Goal: Information Seeking & Learning: Learn about a topic

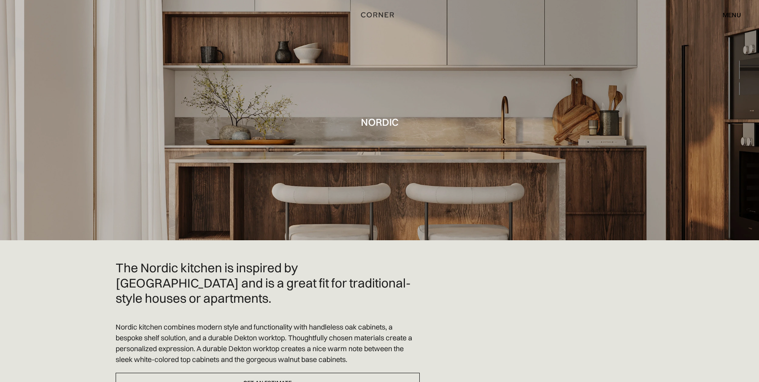
click at [729, 16] on div "menu" at bounding box center [732, 15] width 18 height 6
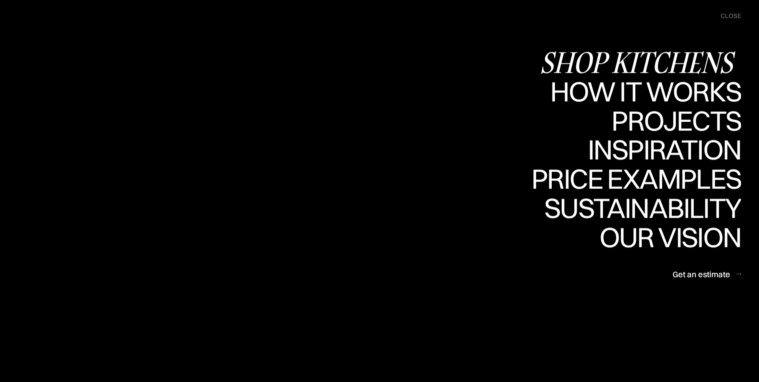
click at [606, 62] on div "Shop Kitchens" at bounding box center [640, 62] width 201 height 28
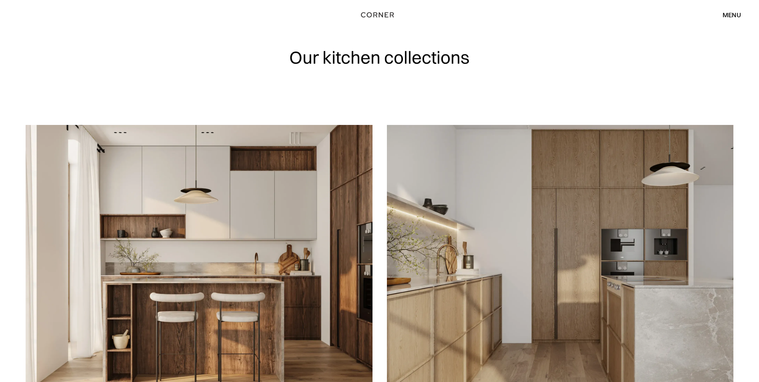
scroll to position [80, 0]
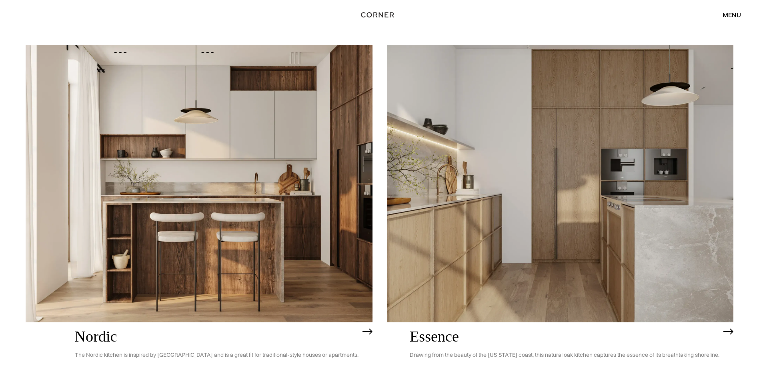
click at [577, 184] on img at bounding box center [560, 183] width 347 height 277
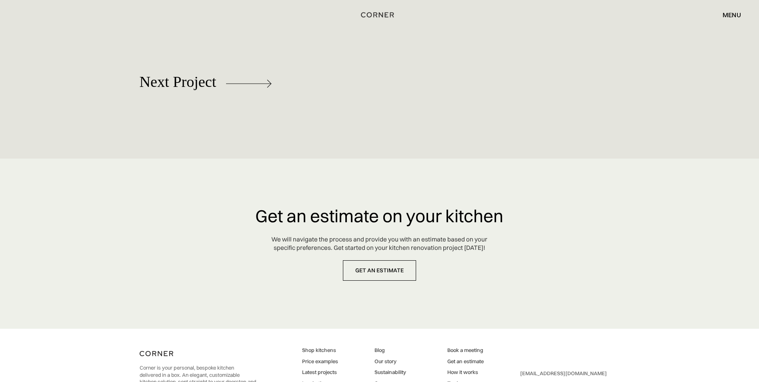
scroll to position [3750, 0]
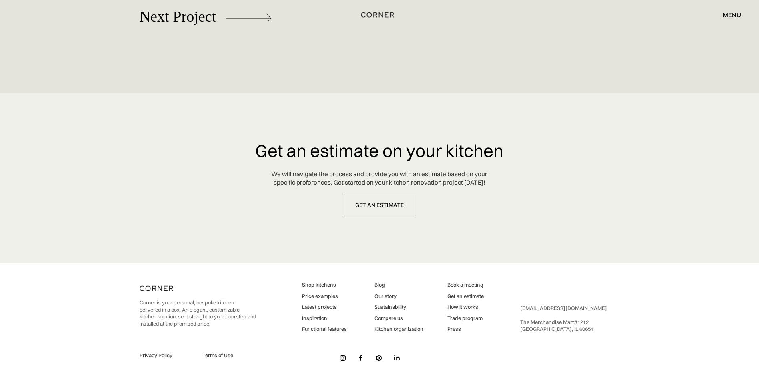
click at [344, 359] on img at bounding box center [343, 358] width 6 height 6
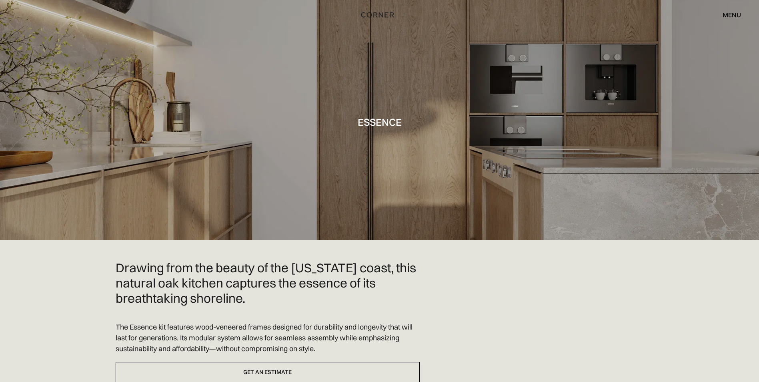
click at [727, 14] on div "menu" at bounding box center [732, 15] width 18 height 6
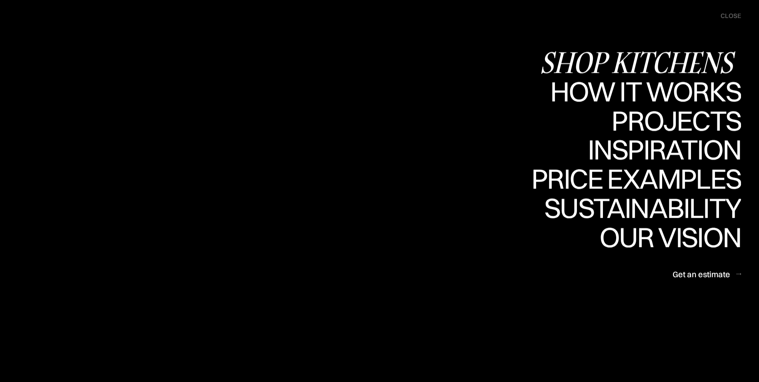
click at [612, 63] on div "Shop Kitchens" at bounding box center [640, 62] width 201 height 28
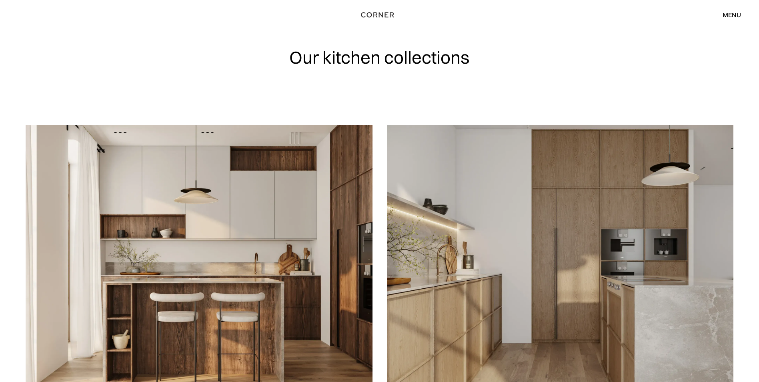
click at [733, 13] on div "menu" at bounding box center [732, 15] width 18 height 6
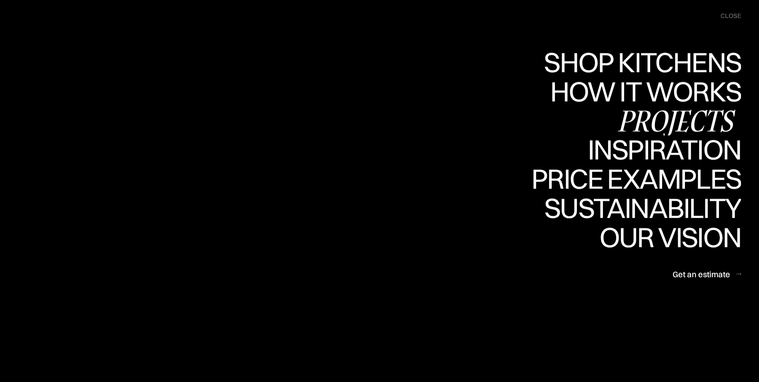
click at [631, 114] on div "Projects" at bounding box center [677, 120] width 130 height 28
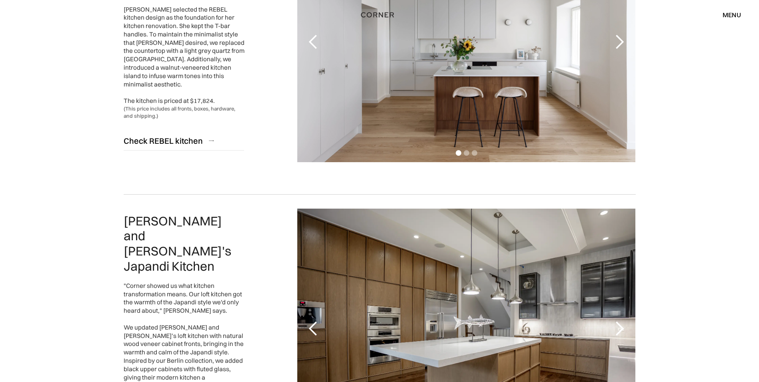
scroll to position [320, 0]
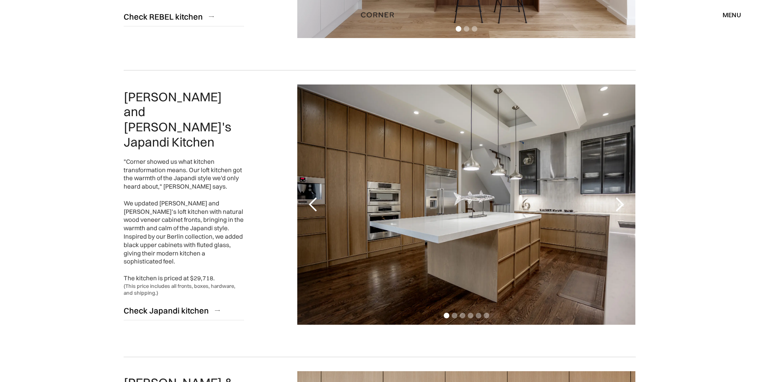
click at [623, 203] on div "next slide" at bounding box center [620, 205] width 16 height 16
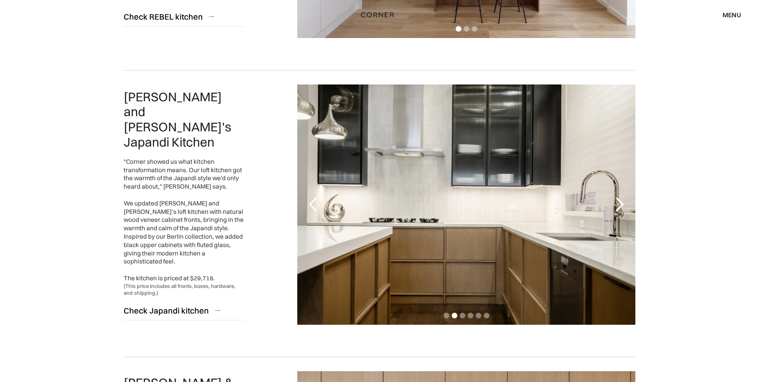
click at [623, 203] on div "next slide" at bounding box center [620, 205] width 16 height 16
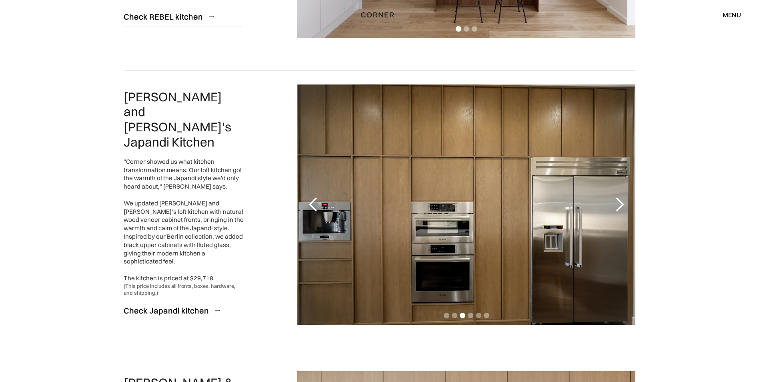
click at [623, 203] on div "next slide" at bounding box center [620, 205] width 16 height 16
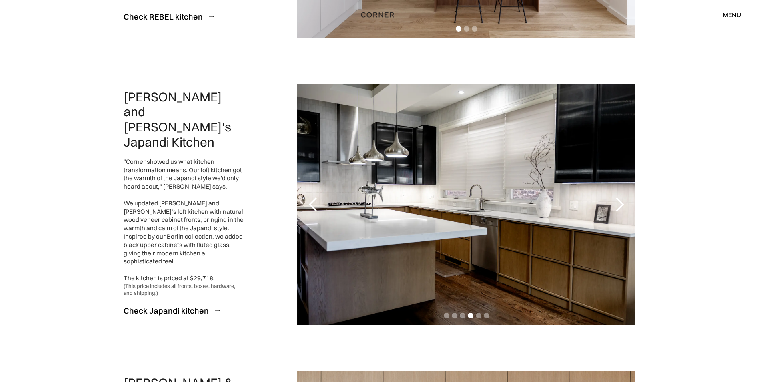
click at [623, 203] on div "next slide" at bounding box center [620, 205] width 16 height 16
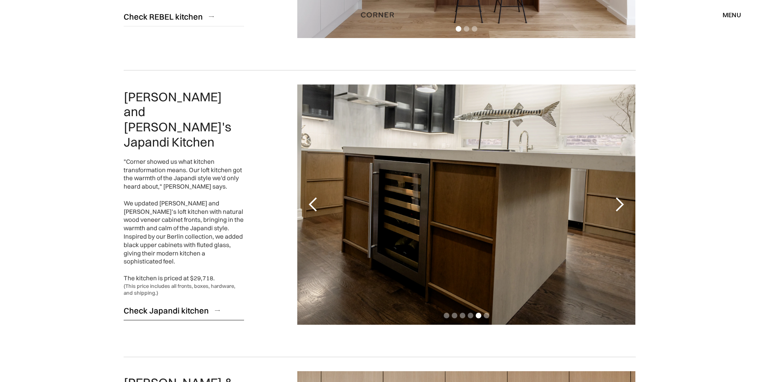
click at [188, 305] on div "Check Japandi kitchen" at bounding box center [166, 310] width 85 height 11
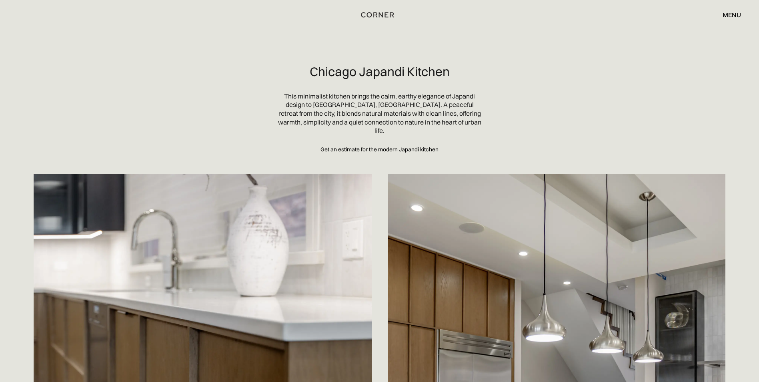
click at [382, 146] on div "Get an estimate for the modern Japandi kitchen" at bounding box center [380, 150] width 118 height 8
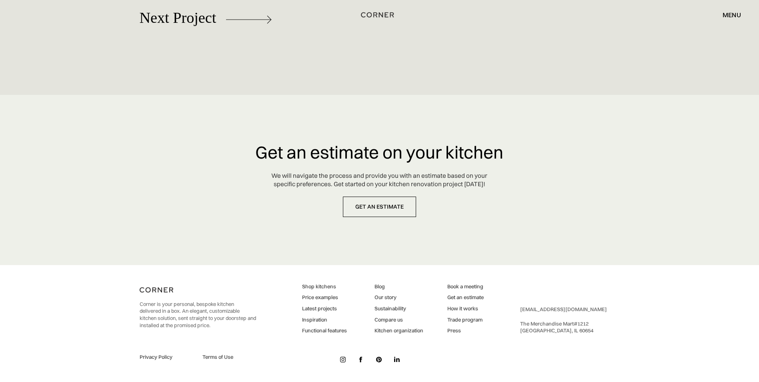
scroll to position [3824, 0]
click at [321, 315] on link "Inspiration" at bounding box center [324, 318] width 45 height 7
